Goal: Task Accomplishment & Management: Manage account settings

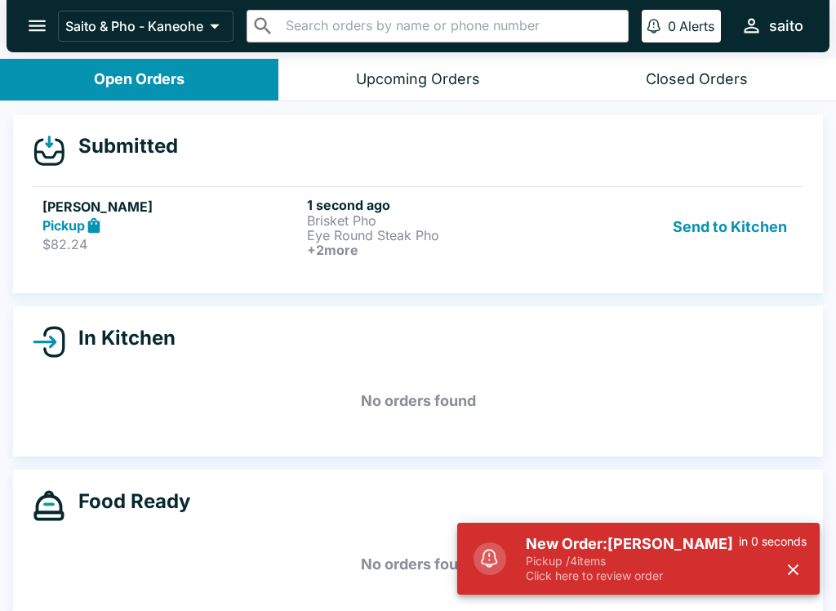
click at [565, 547] on h5 "New Order: [PERSON_NAME]" at bounding box center [632, 544] width 213 height 20
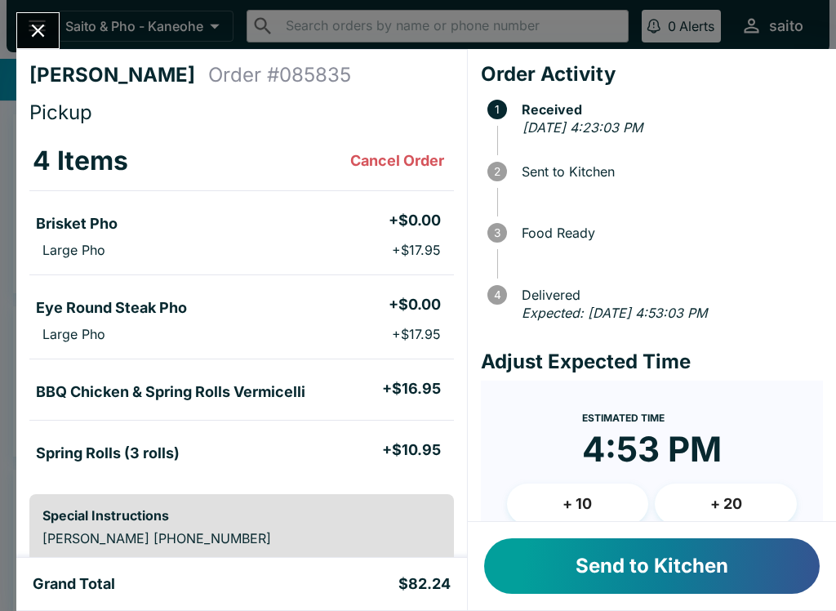
click at [597, 556] on button "Send to Kitchen" at bounding box center [652, 566] width 336 height 56
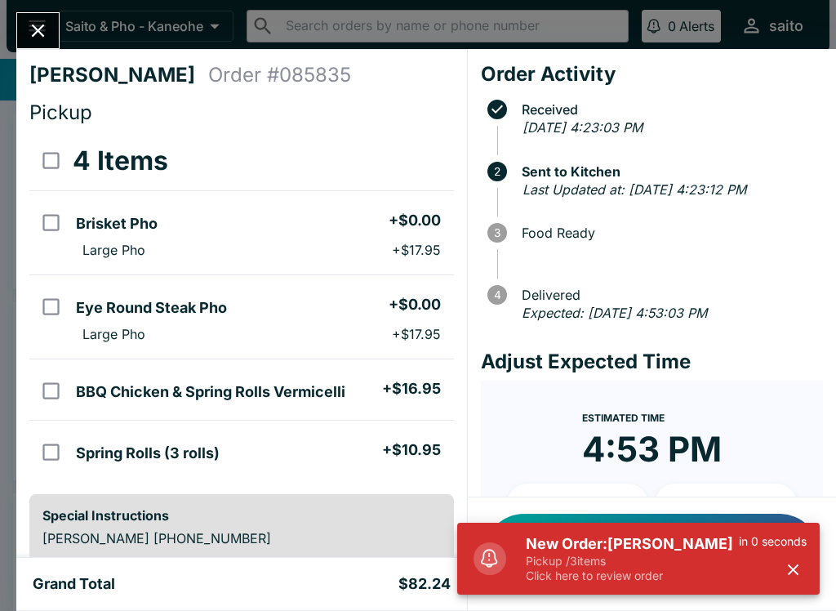
click at [581, 552] on h5 "New Order: [PERSON_NAME]" at bounding box center [632, 544] width 213 height 20
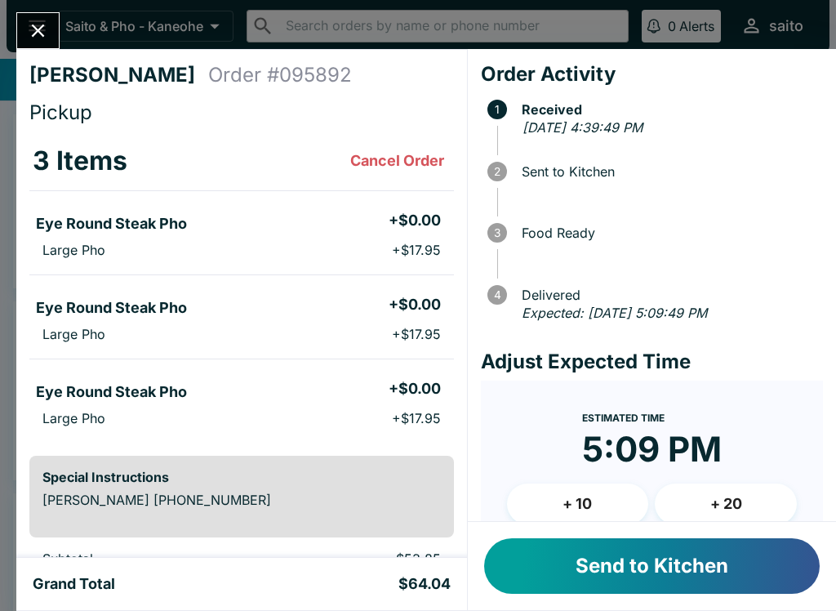
click at [652, 566] on button "Send to Kitchen" at bounding box center [652, 566] width 336 height 56
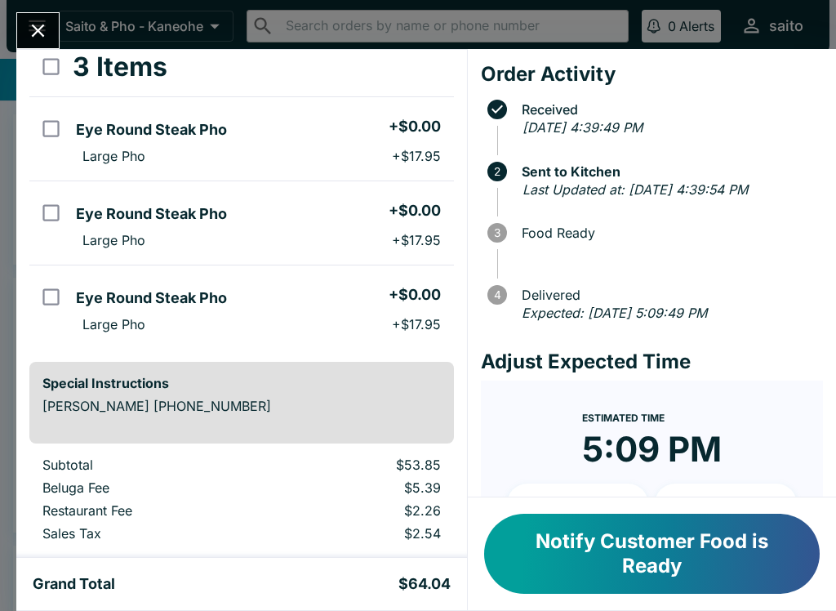
scroll to position [105, 0]
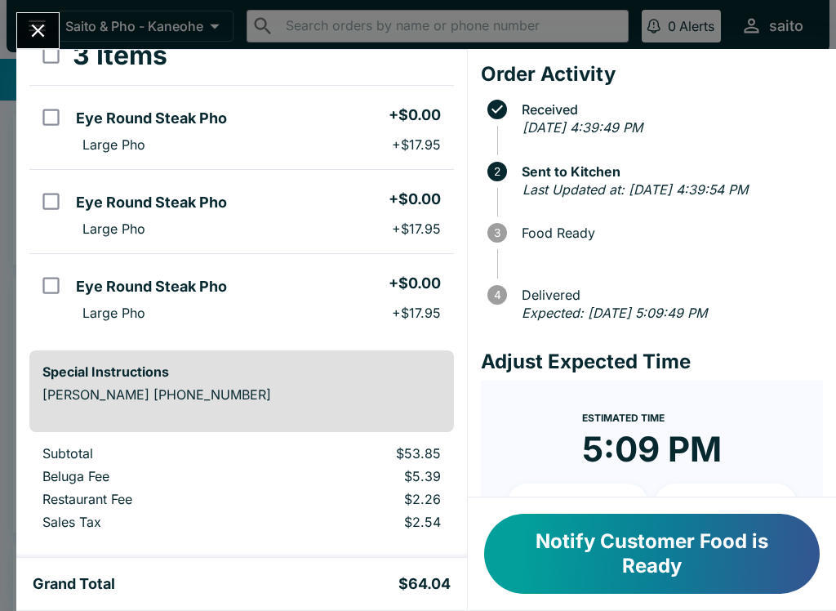
click at [639, 553] on button "Notify Customer Food is Ready" at bounding box center [652, 554] width 336 height 80
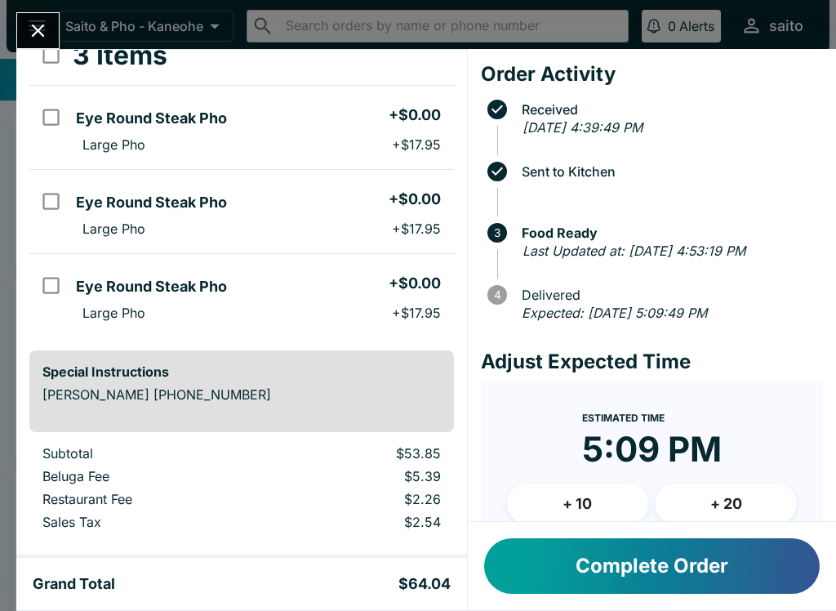
click at [614, 585] on button "Complete Order" at bounding box center [652, 566] width 336 height 56
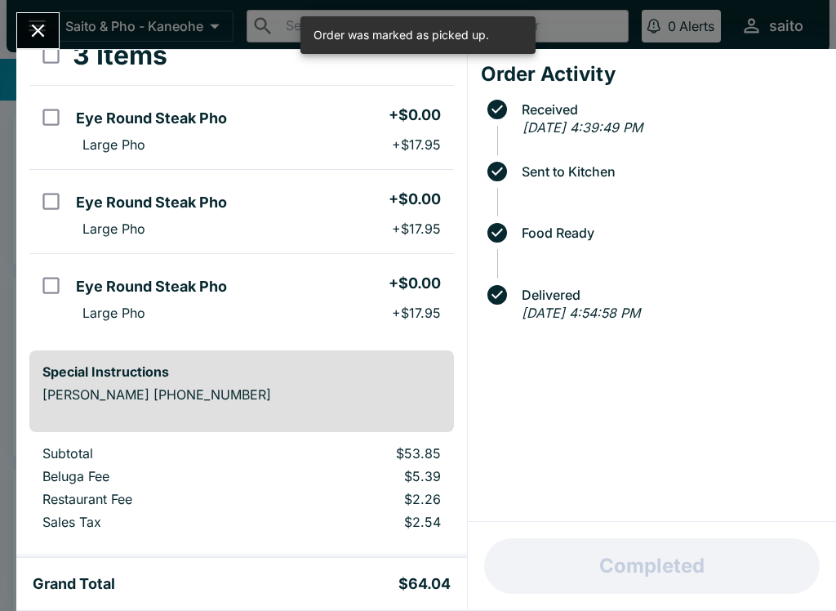
click at [20, 40] on button "Close" at bounding box center [38, 30] width 42 height 35
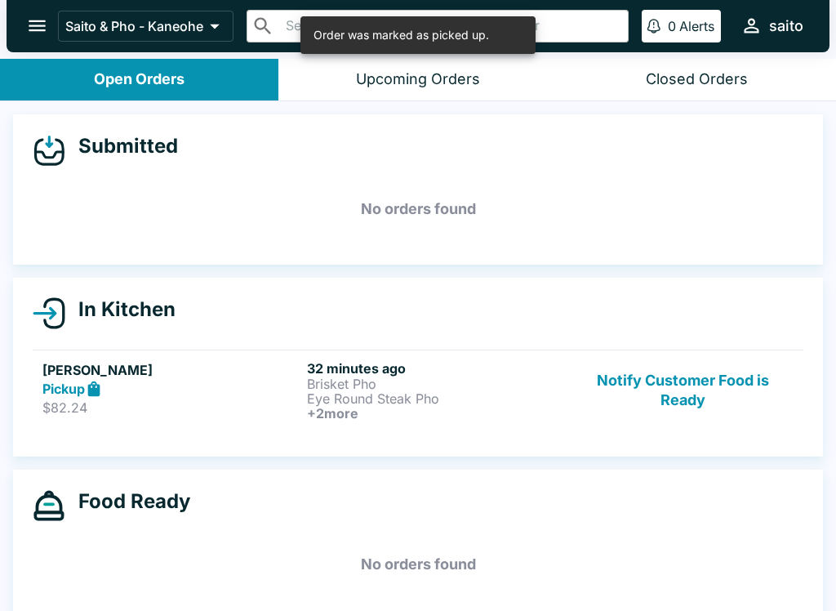
click at [259, 387] on div "Pickup" at bounding box center [171, 389] width 258 height 19
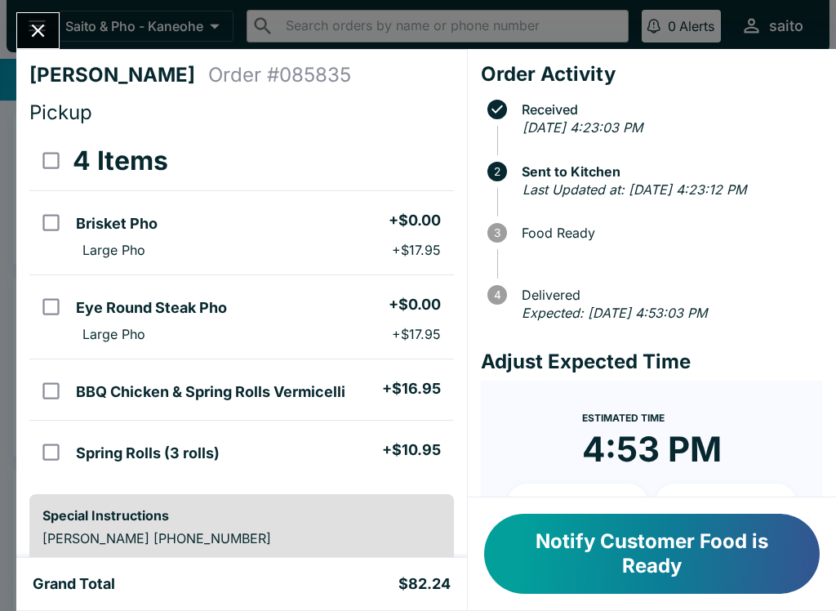
click at [598, 544] on button "Notify Customer Food is Ready" at bounding box center [652, 554] width 336 height 80
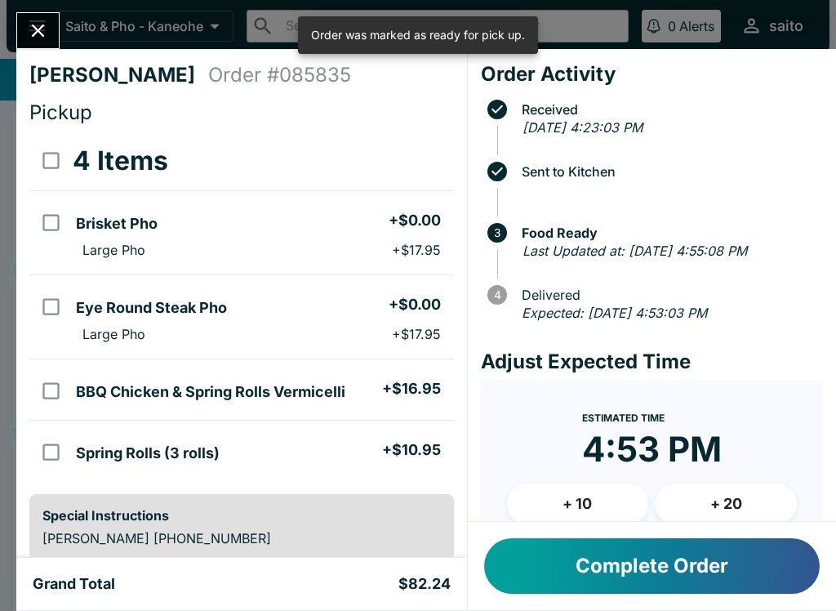
click at [55, 33] on button "Close" at bounding box center [38, 30] width 42 height 35
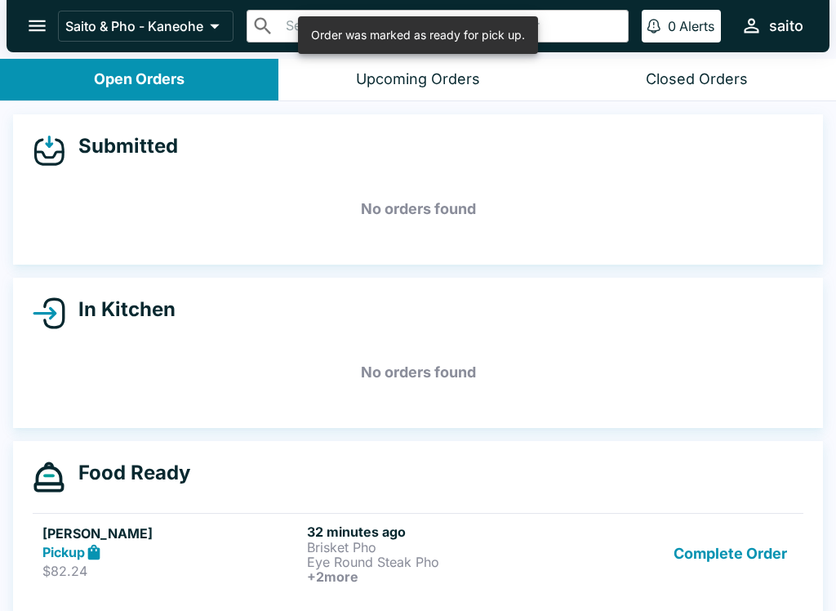
click at [704, 554] on button "Complete Order" at bounding box center [730, 553] width 127 height 60
